Goal: Task Accomplishment & Management: Complete application form

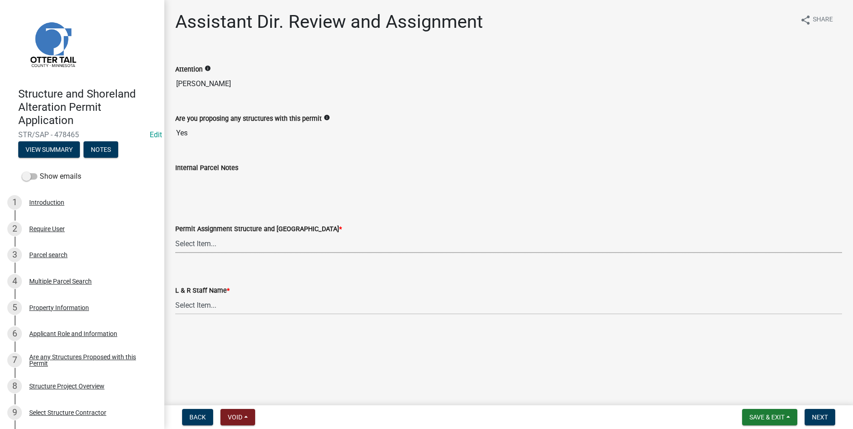
click at [175, 235] on select "Select Item... [PERSON_NAME] ([EMAIL_ADDRESS][DOMAIN_NAME]) [PERSON_NAME] ([EMA…" at bounding box center [508, 244] width 667 height 19
click option "[PERSON_NAME] ([EMAIL_ADDRESS][DOMAIN_NAME])" at bounding box center [0, 0] width 0 height 0
select select "fc504d62-a492-4196-a78d-ce00230c60b4"
click at [175, 296] on select "Select Item... [PERSON_NAME] [PERSON_NAME] [PERSON_NAME] [PERSON_NAME] [PERSON_…" at bounding box center [508, 305] width 667 height 19
click option "[PERSON_NAME]" at bounding box center [0, 0] width 0 height 0
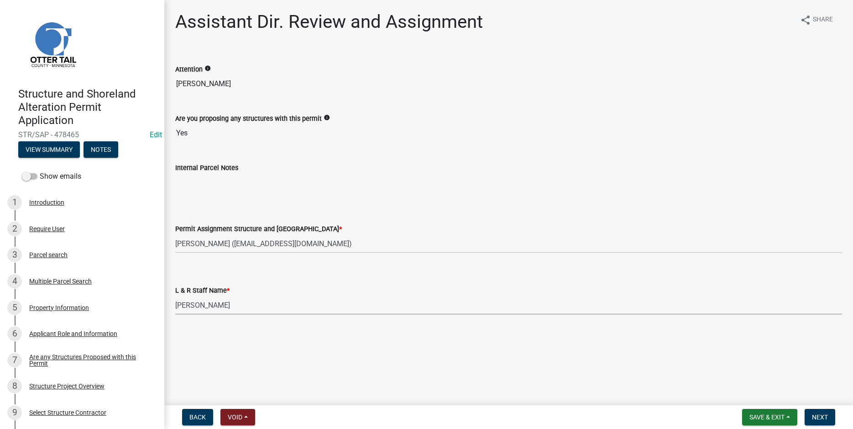
select select "4ffc802c-a91c-4807-8d38-a10afb9862f8"
click at [816, 420] on span "Next" at bounding box center [820, 417] width 16 height 7
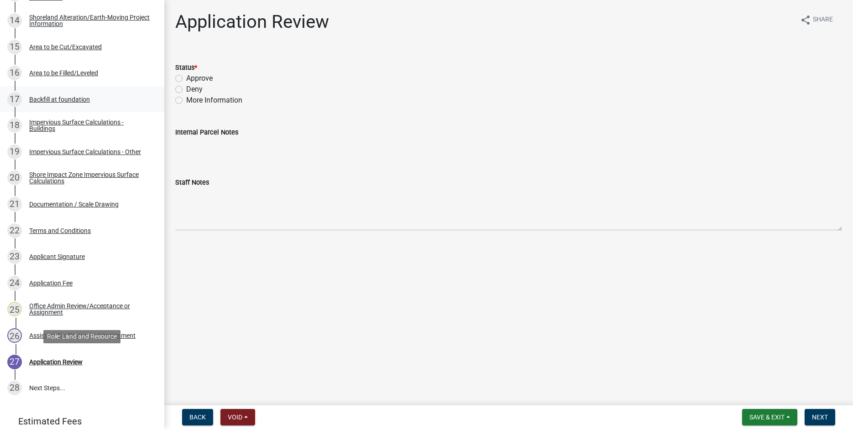
scroll to position [581, 0]
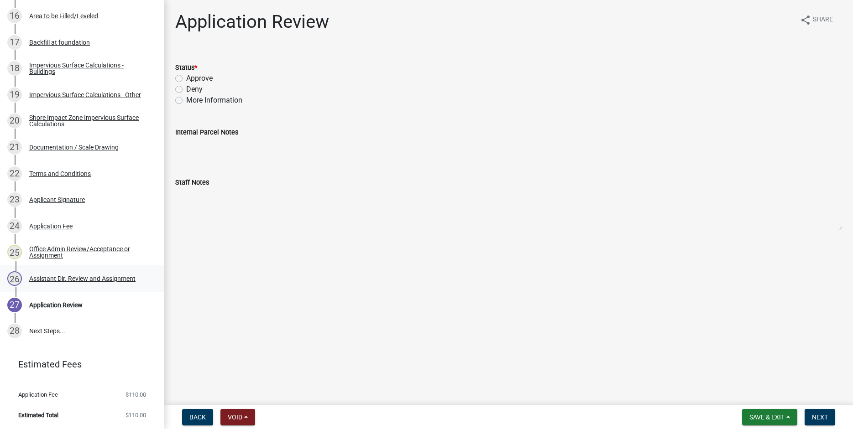
click at [98, 275] on div "26 Assistant Dir. Review and Assignment" at bounding box center [78, 278] width 142 height 15
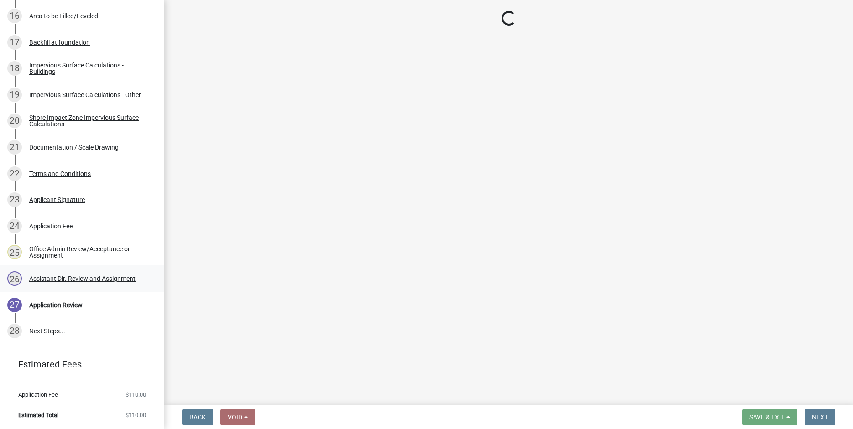
select select "fc504d62-a492-4196-a78d-ce00230c60b4"
select select "4ffc802c-a91c-4807-8d38-a10afb9862f8"
